Goal: Transaction & Acquisition: Book appointment/travel/reservation

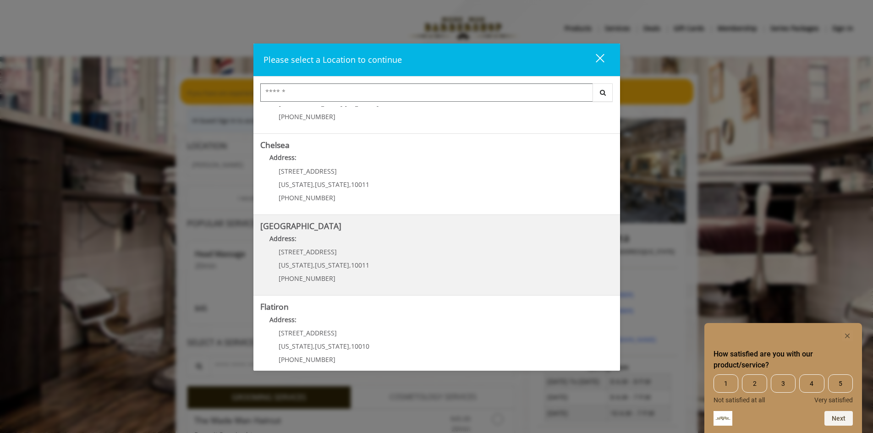
scroll to position [46, 0]
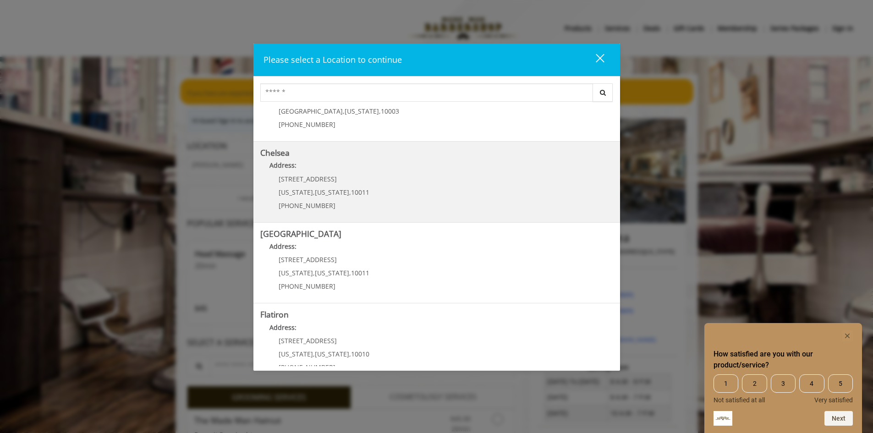
click at [406, 187] on link "Chelsea Address: [STREET_ADDRESS][US_STATE][US_STATE] (917) 639-3902" at bounding box center [436, 182] width 353 height 67
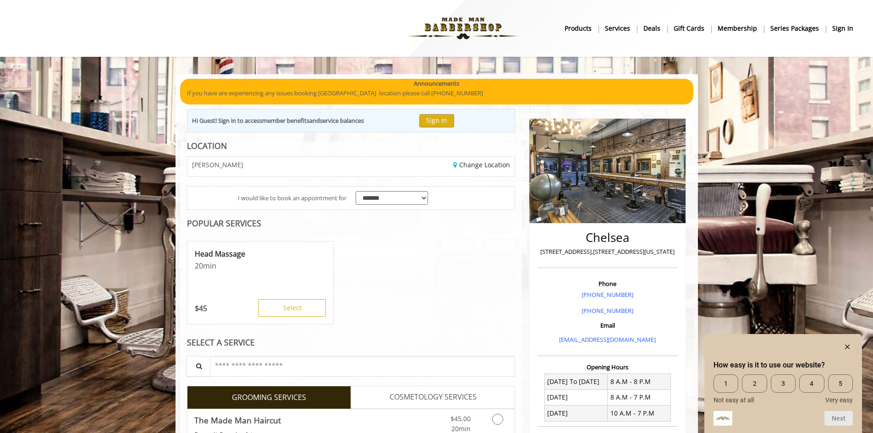
scroll to position [6, 0]
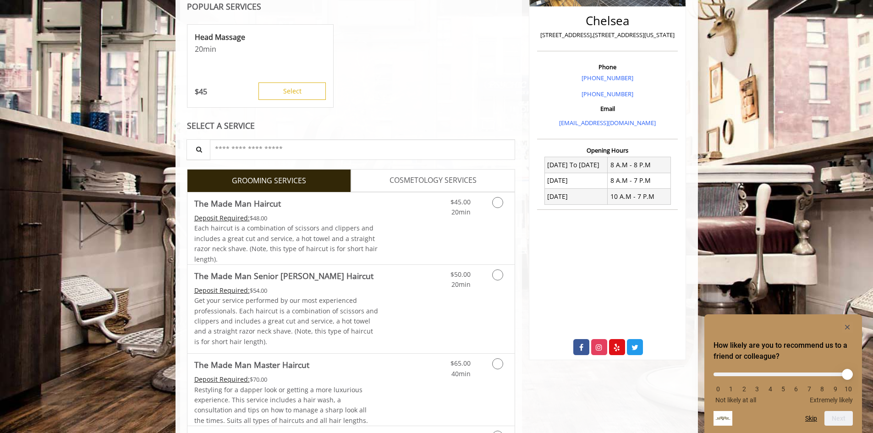
scroll to position [229, 0]
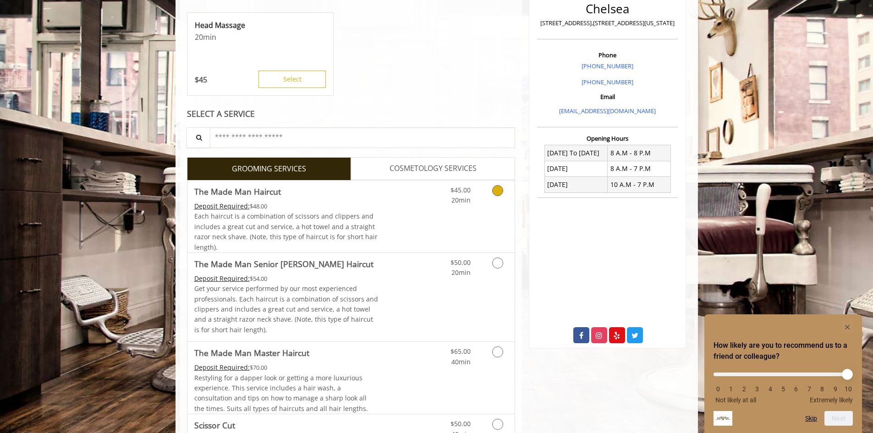
click at [494, 192] on icon "Grooming services" at bounding box center [497, 190] width 11 height 11
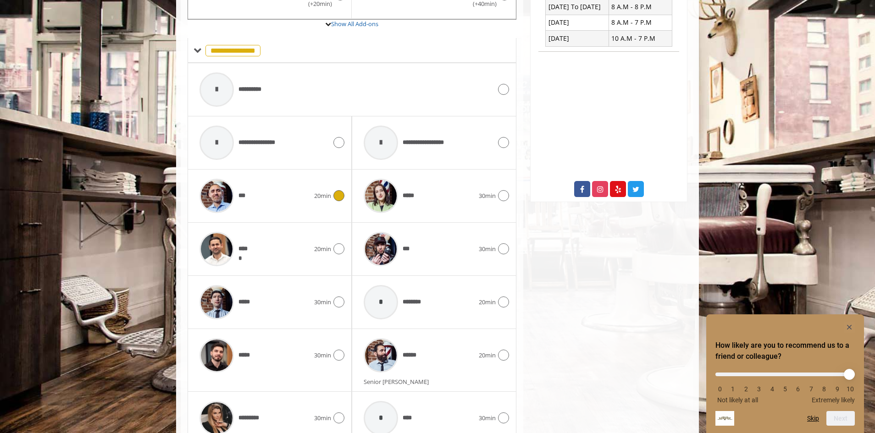
scroll to position [402, 0]
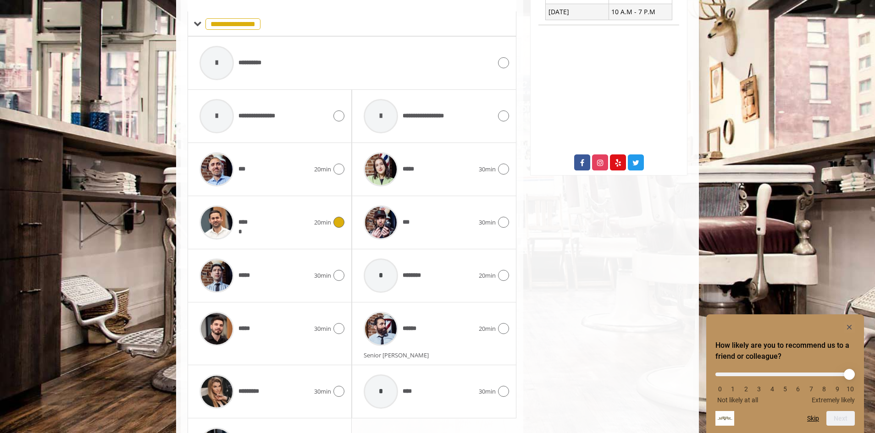
click at [321, 228] on div "***** 20min" at bounding box center [269, 223] width 149 height 44
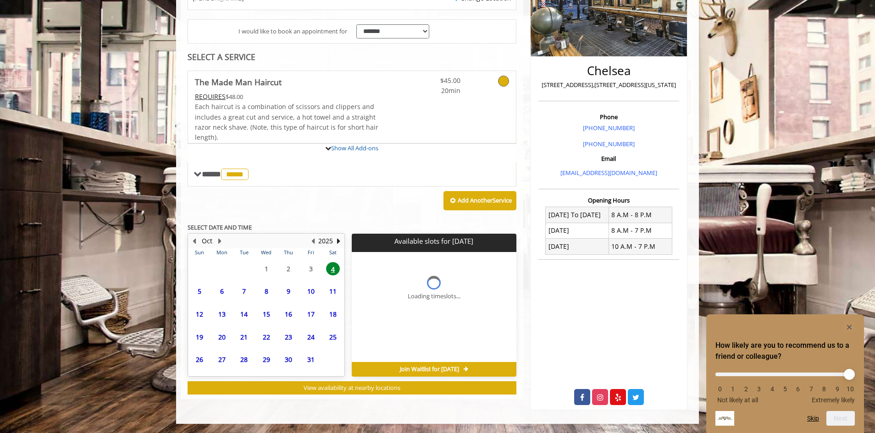
scroll to position [240, 0]
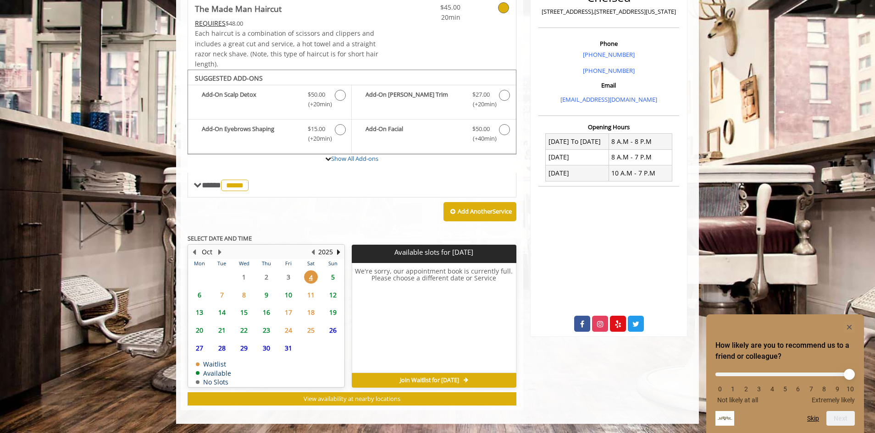
click at [334, 277] on span "5" at bounding box center [333, 277] width 14 height 13
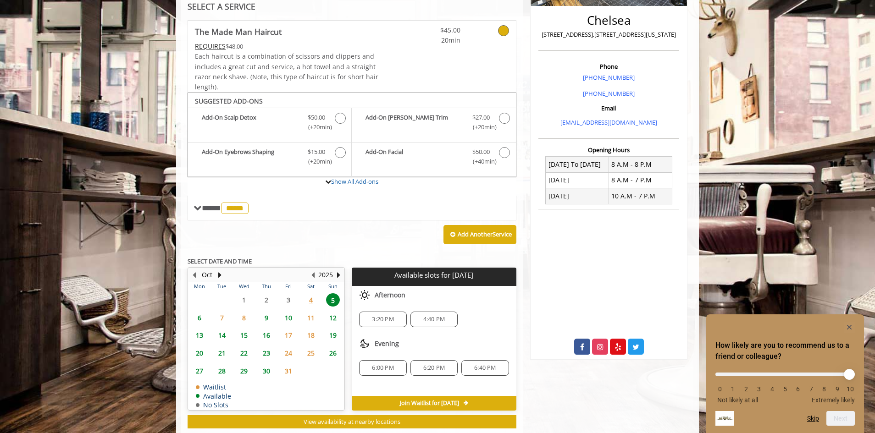
scroll to position [194, 0]
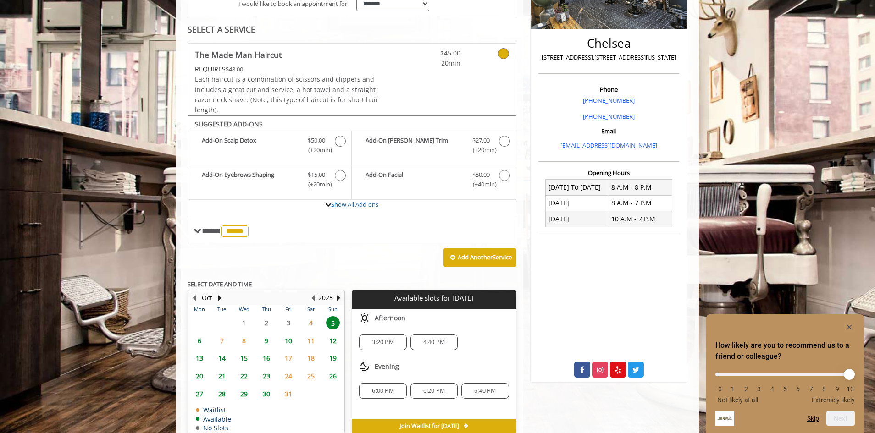
click at [315, 322] on span "4" at bounding box center [311, 322] width 14 height 13
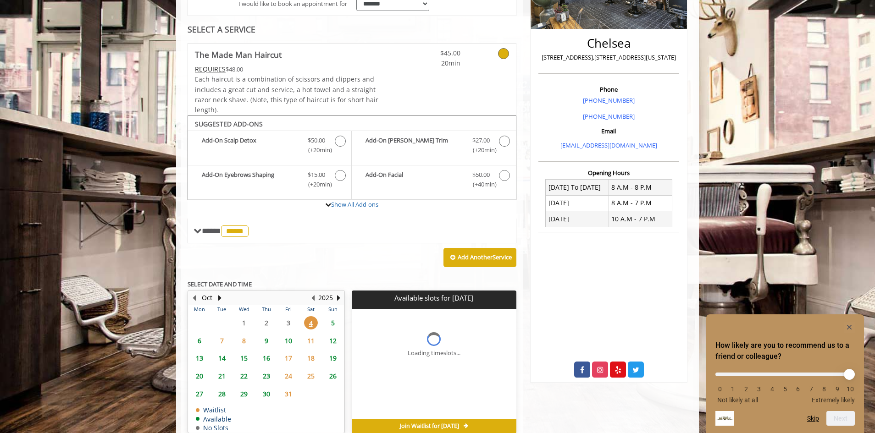
scroll to position [240, 0]
